Goal: Information Seeking & Learning: Learn about a topic

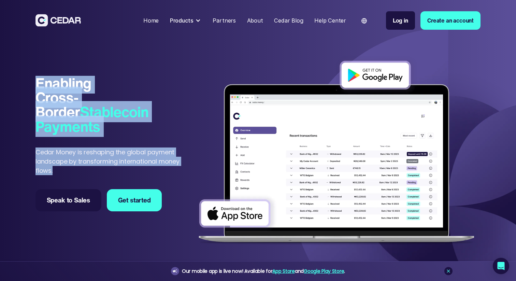
drag, startPoint x: 22, startPoint y: 78, endPoint x: 162, endPoint y: 187, distance: 176.8
click at [160, 185] on div "Enabling Cross-Border Stablecoin Payments Enabling Cross-Border Stablecoin Paym…" at bounding box center [258, 275] width 516 height 495
click at [166, 170] on p "Cedar Money is reshaping the global payment landscape by transforming internati…" at bounding box center [113, 161] width 157 height 28
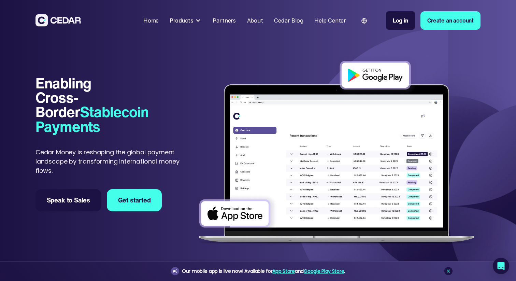
click at [166, 170] on p "Cedar Money is reshaping the global payment landscape by transforming internati…" at bounding box center [113, 161] width 157 height 28
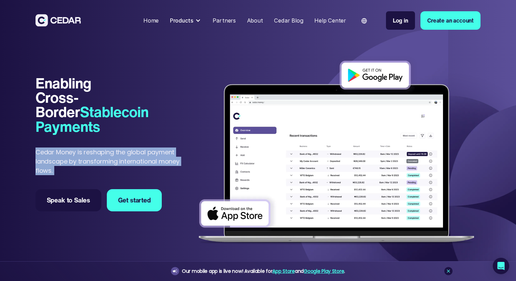
click at [164, 169] on p "Cedar Money is reshaping the global payment landscape by transforming internati…" at bounding box center [113, 161] width 157 height 28
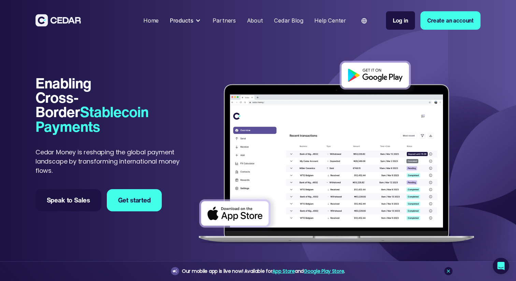
click at [190, 20] on div "Products" at bounding box center [182, 20] width 24 height 8
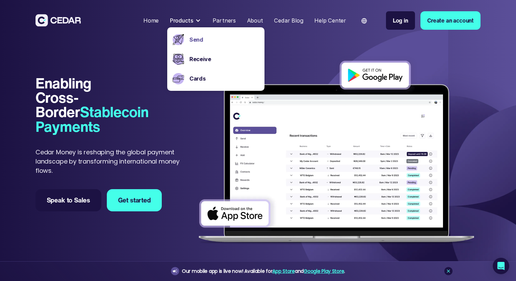
click at [202, 38] on link "Send" at bounding box center [224, 39] width 70 height 8
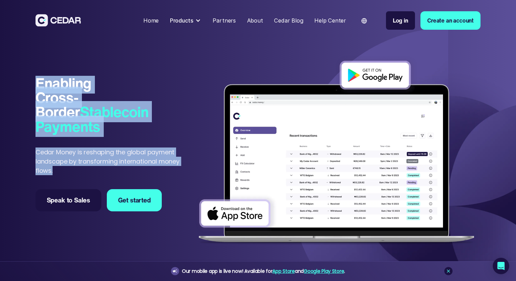
drag, startPoint x: 33, startPoint y: 80, endPoint x: 183, endPoint y: 173, distance: 176.2
click at [183, 173] on div "Enabling Cross-Border Stablecoin Payments Enabling Cross-Border Stablecoin Paym…" at bounding box center [258, 275] width 516 height 495
click at [183, 173] on p "Cedar Money is reshaping the global payment landscape by transforming internati…" at bounding box center [113, 161] width 157 height 28
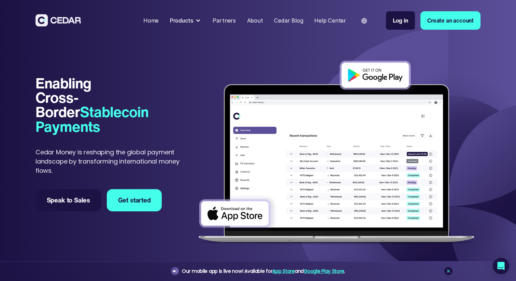
click at [183, 173] on p "Cedar Money is reshaping the global payment landscape by transforming internati…" at bounding box center [113, 161] width 157 height 28
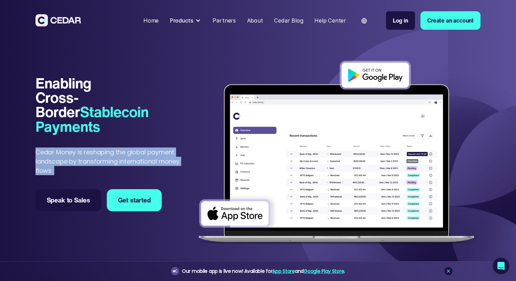
click at [183, 173] on p "Cedar Money is reshaping the global payment landscape by transforming internati…" at bounding box center [113, 161] width 157 height 28
click at [182, 172] on p "Cedar Money is reshaping the global payment landscape by transforming internati…" at bounding box center [113, 161] width 157 height 28
